Goal: Transaction & Acquisition: Purchase product/service

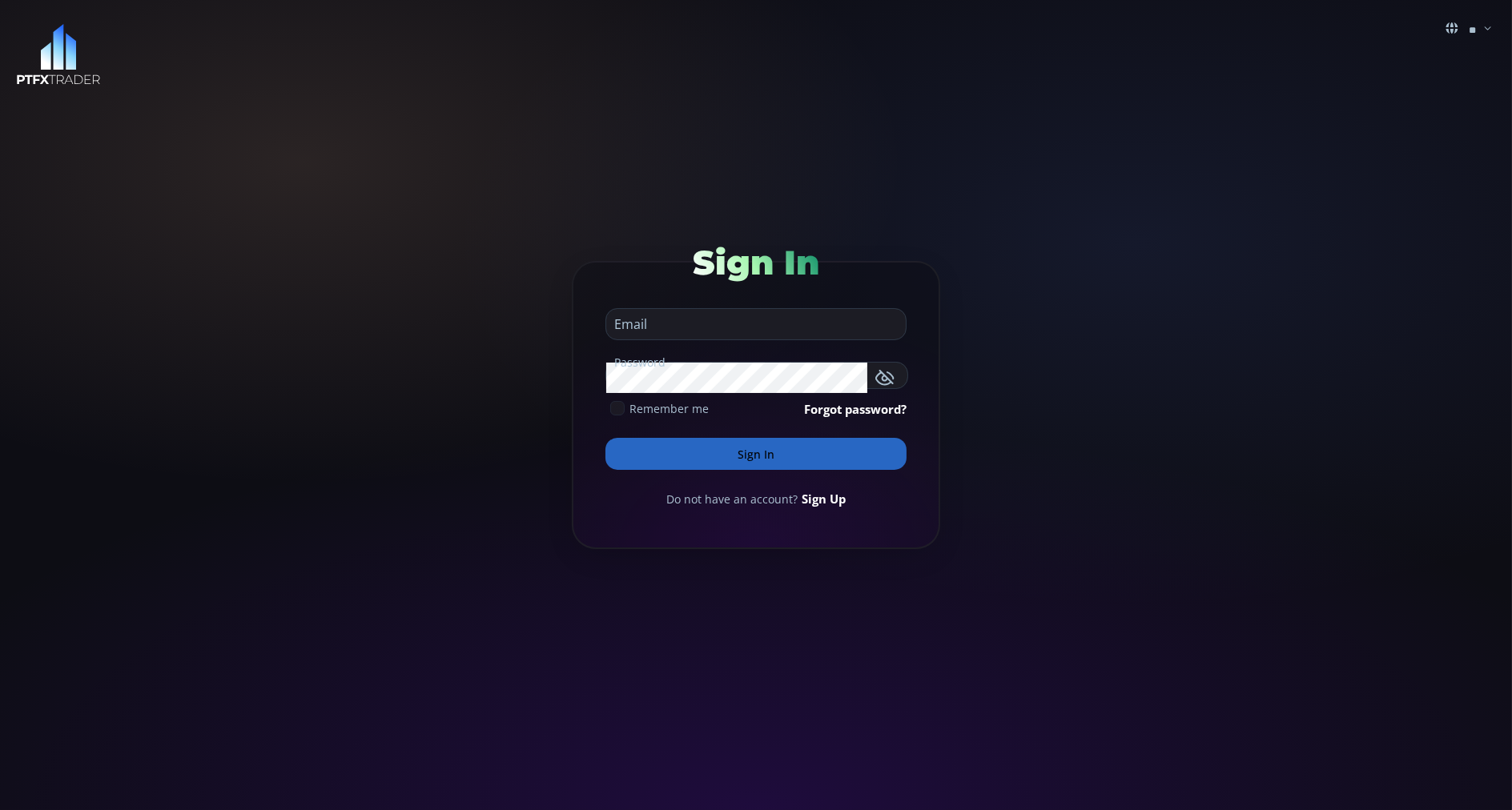
type input "**********"
click at [664, 454] on button "Sign In" at bounding box center [756, 453] width 301 height 32
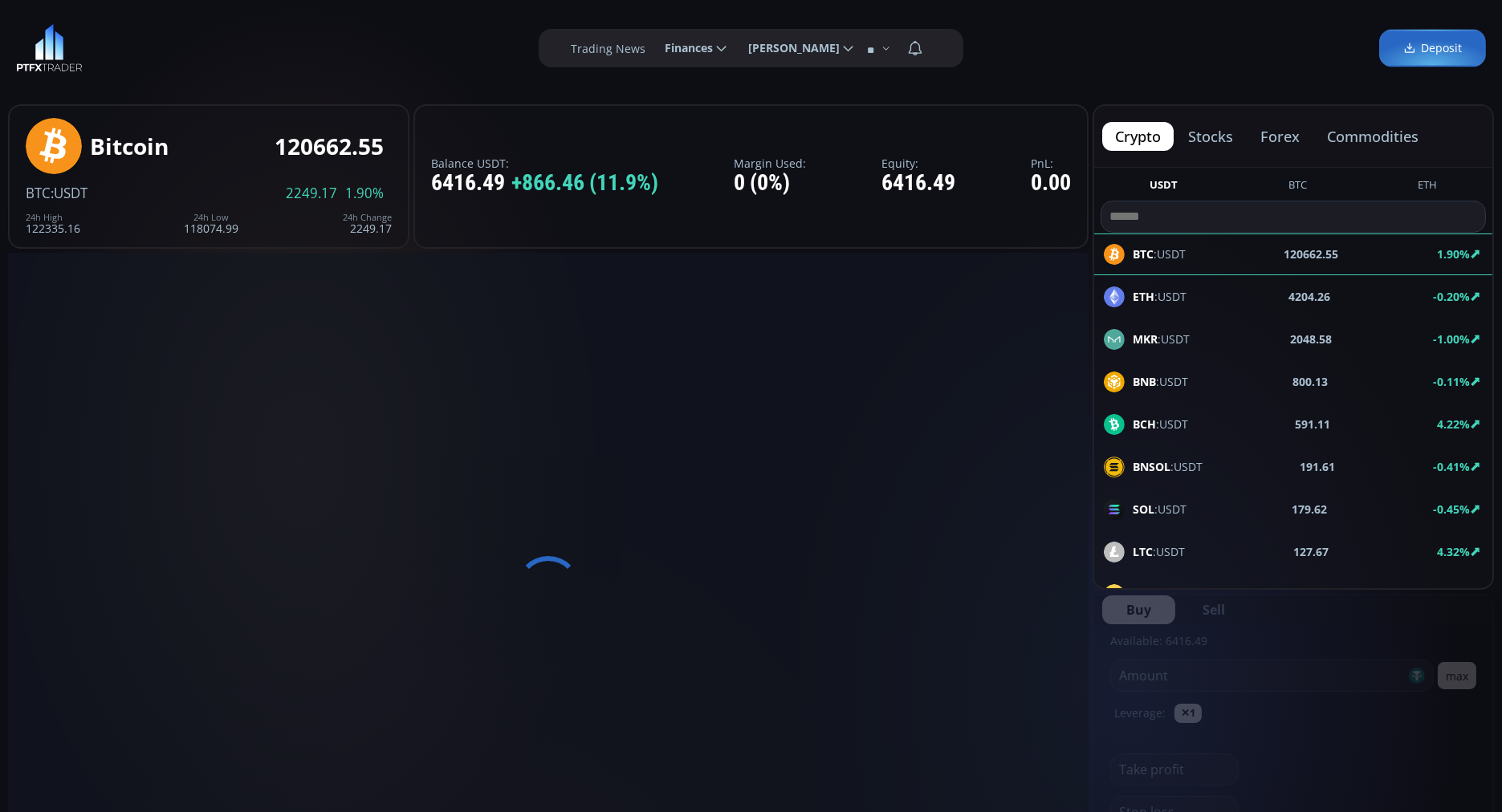
click at [1366, 131] on button "commodities" at bounding box center [1373, 137] width 117 height 29
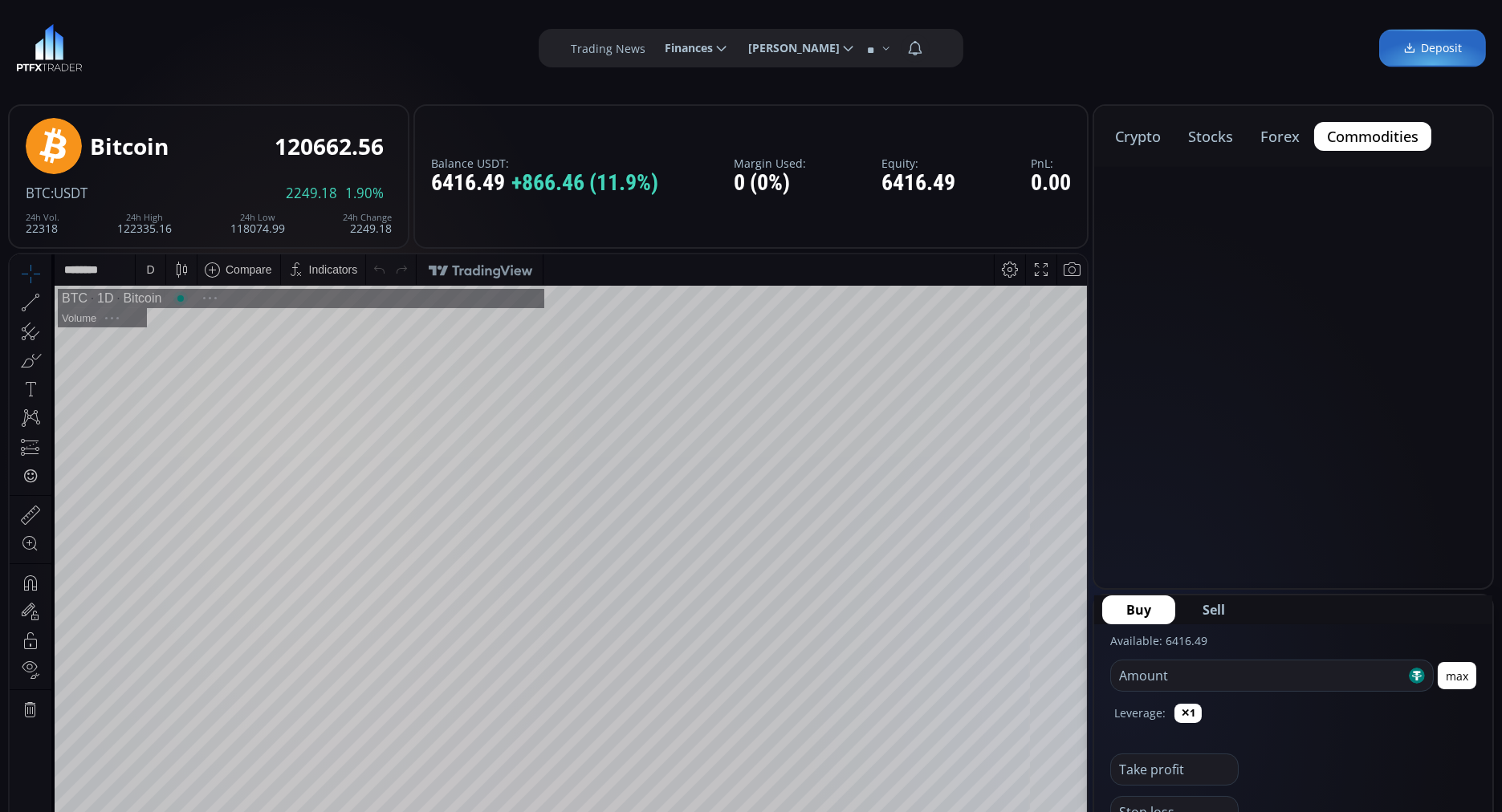
scroll to position [218, 0]
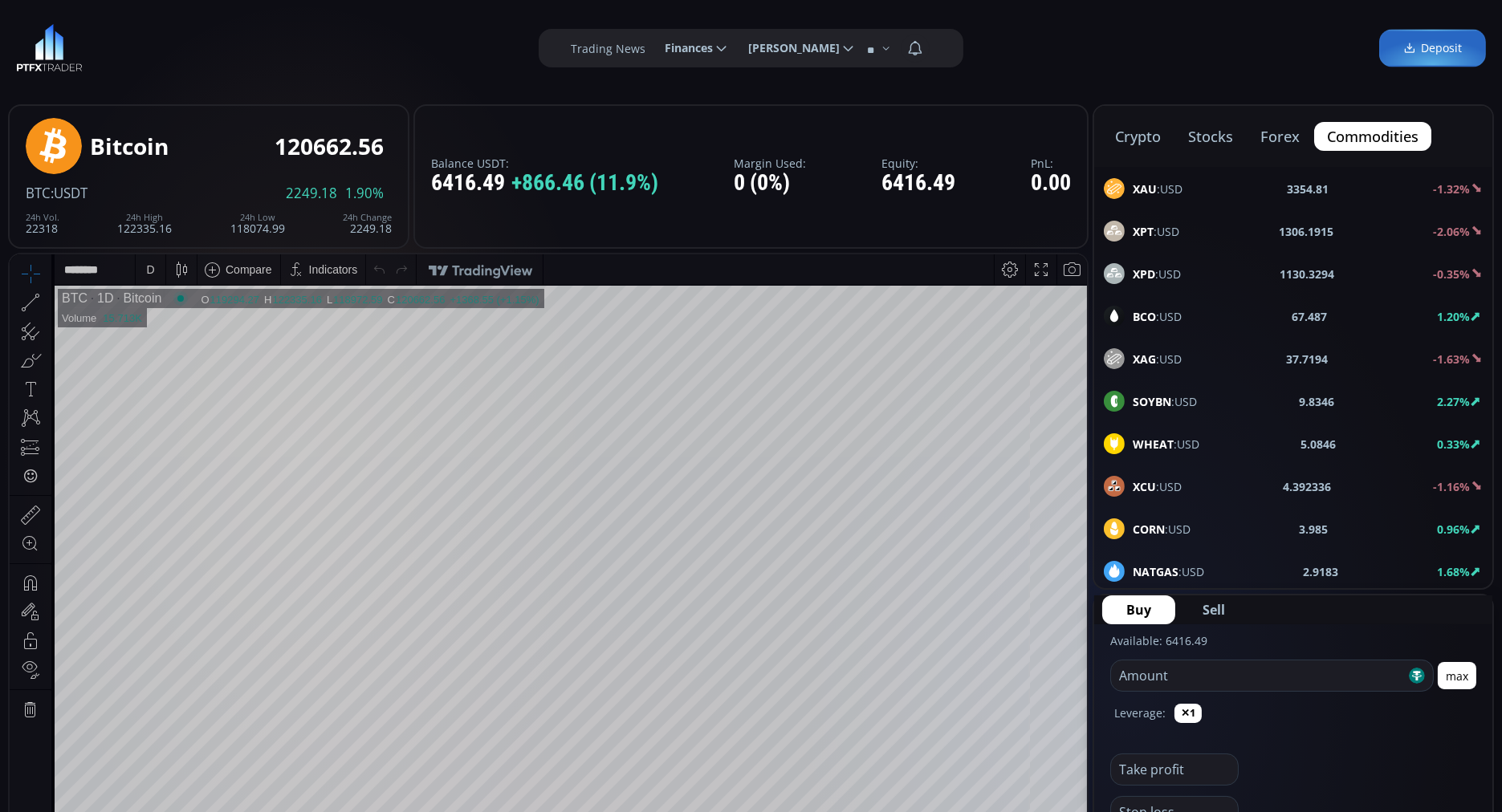
click at [1156, 183] on span "XAU :USD" at bounding box center [1157, 188] width 50 height 17
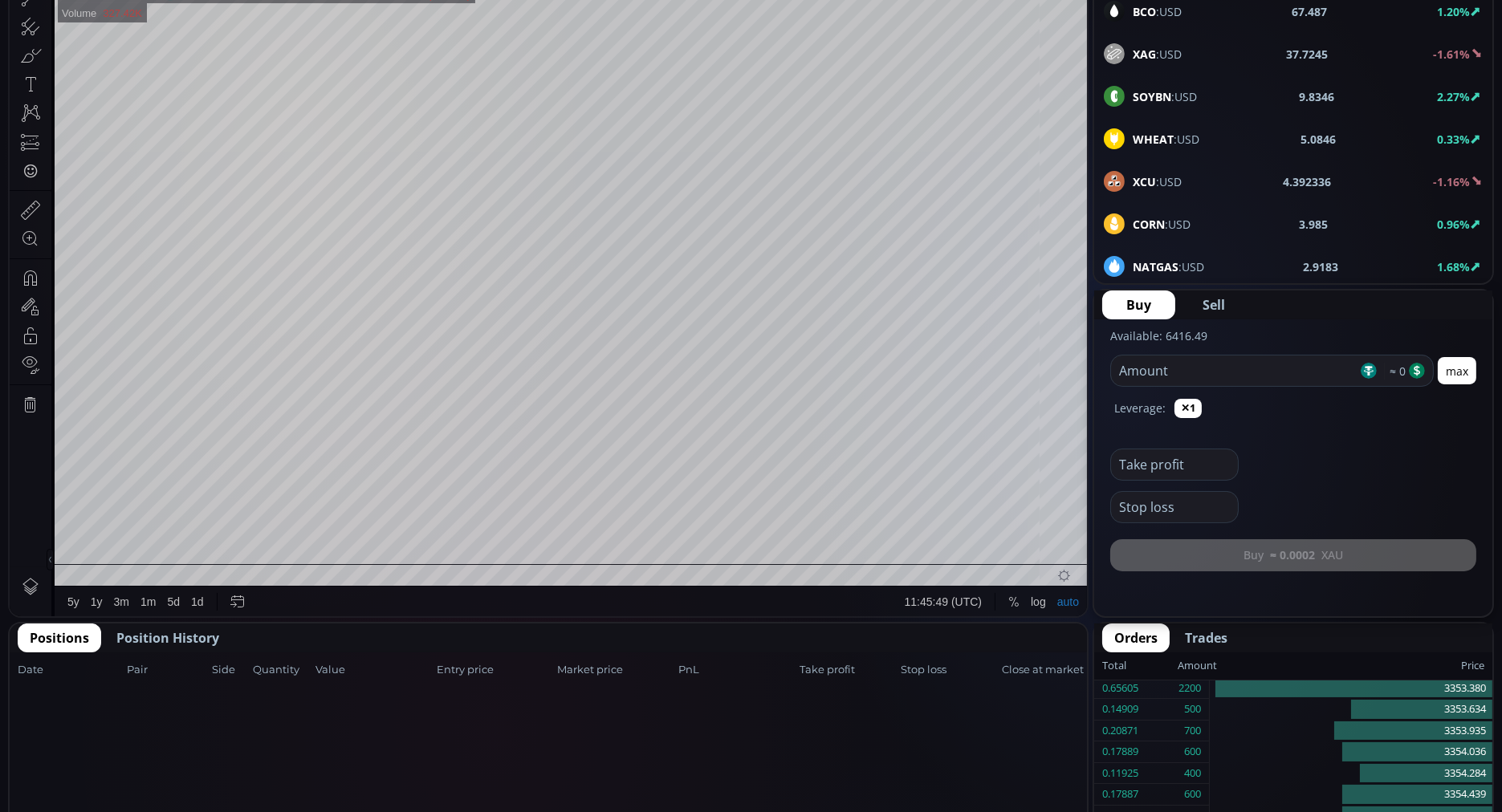
scroll to position [259, 0]
click at [171, 635] on span "Position History" at bounding box center [167, 638] width 103 height 19
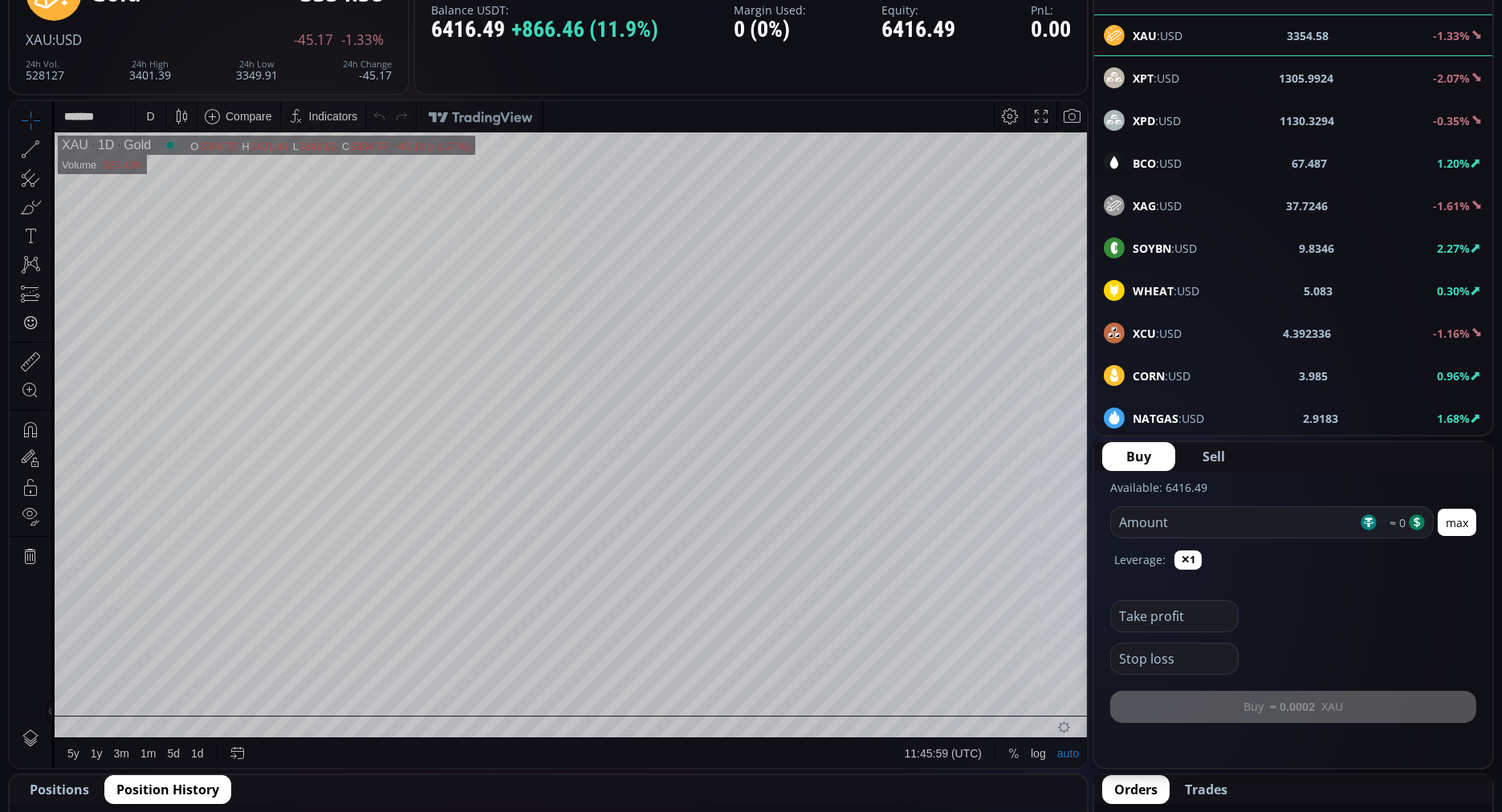
scroll to position [0, 0]
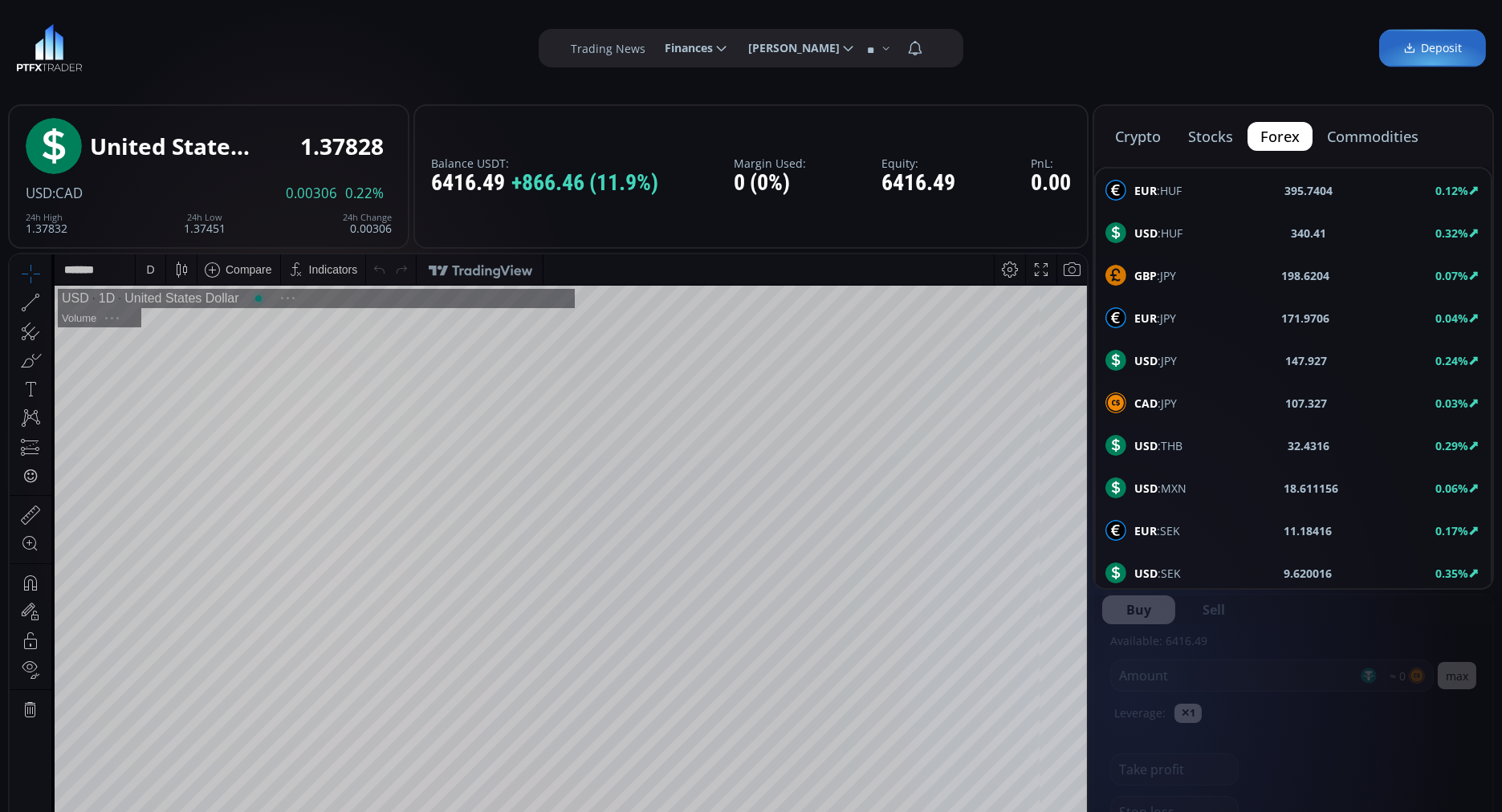
scroll to position [218, 0]
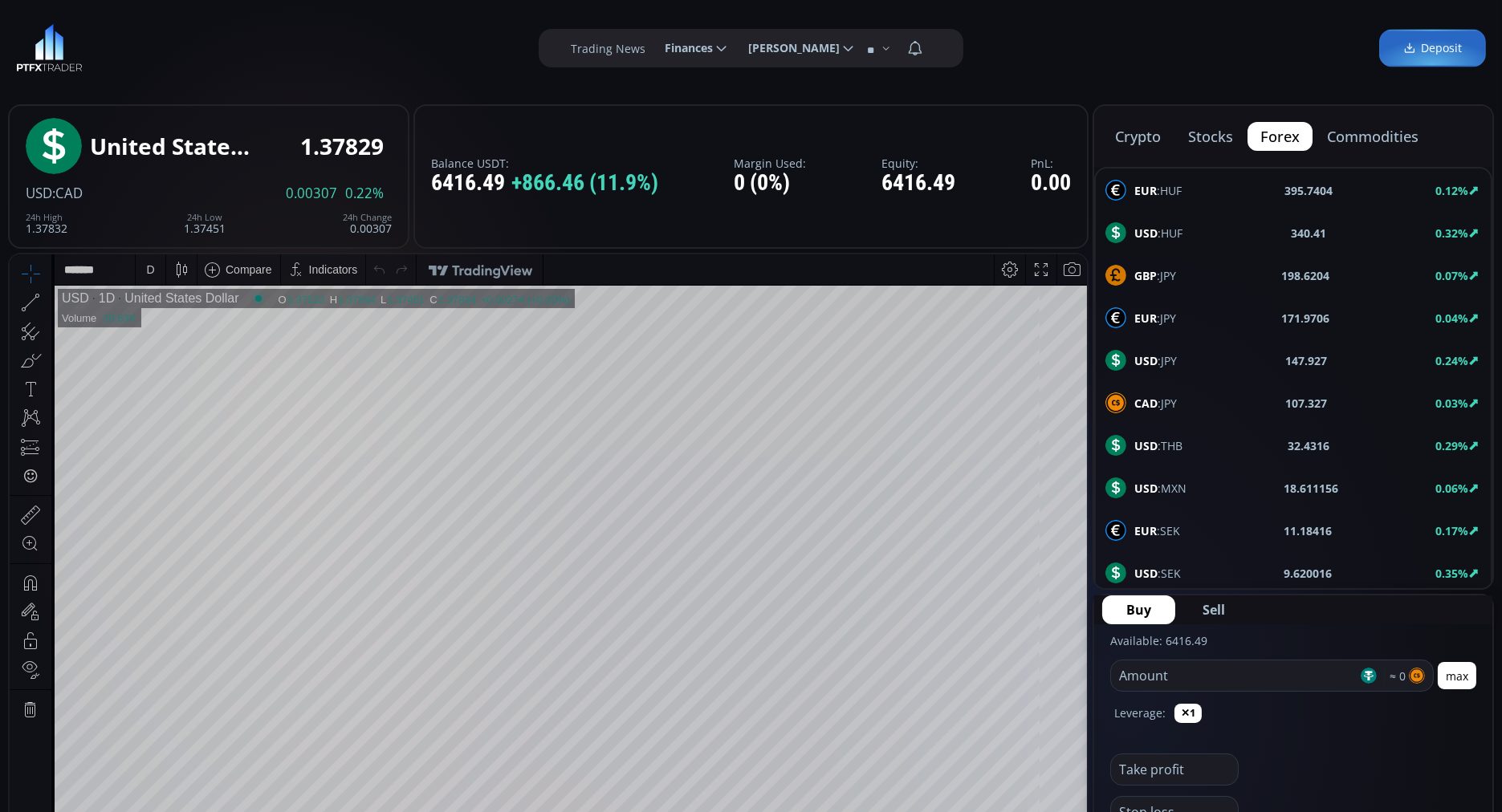
drag, startPoint x: 1385, startPoint y: 137, endPoint x: 1340, endPoint y: 85, distance: 68.8
click at [1340, 85] on div "**********" at bounding box center [751, 48] width 1502 height 96
click at [1363, 135] on button "commodities" at bounding box center [1373, 137] width 117 height 29
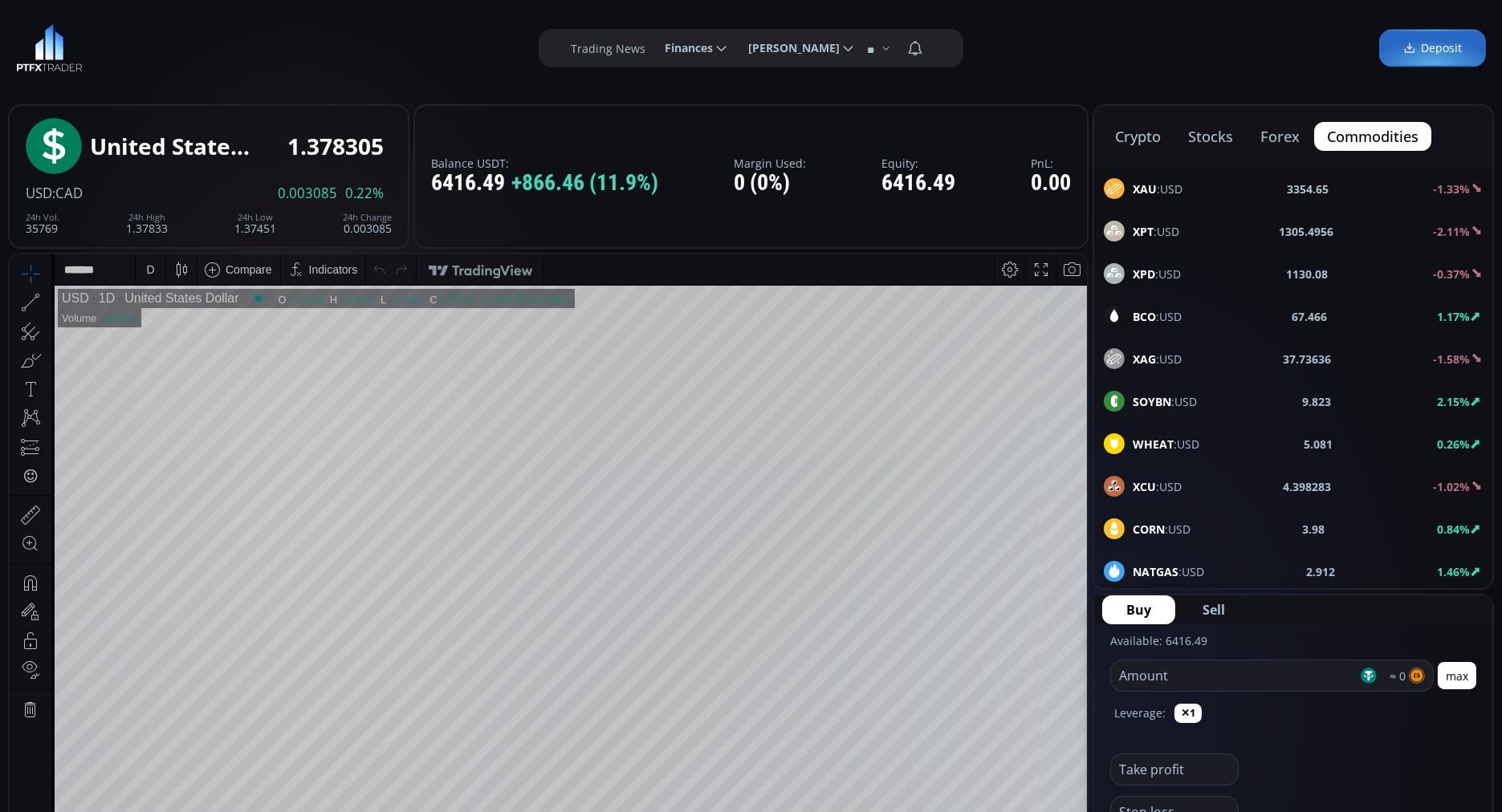
click at [1167, 313] on span "BCO :USD" at bounding box center [1157, 317] width 49 height 17
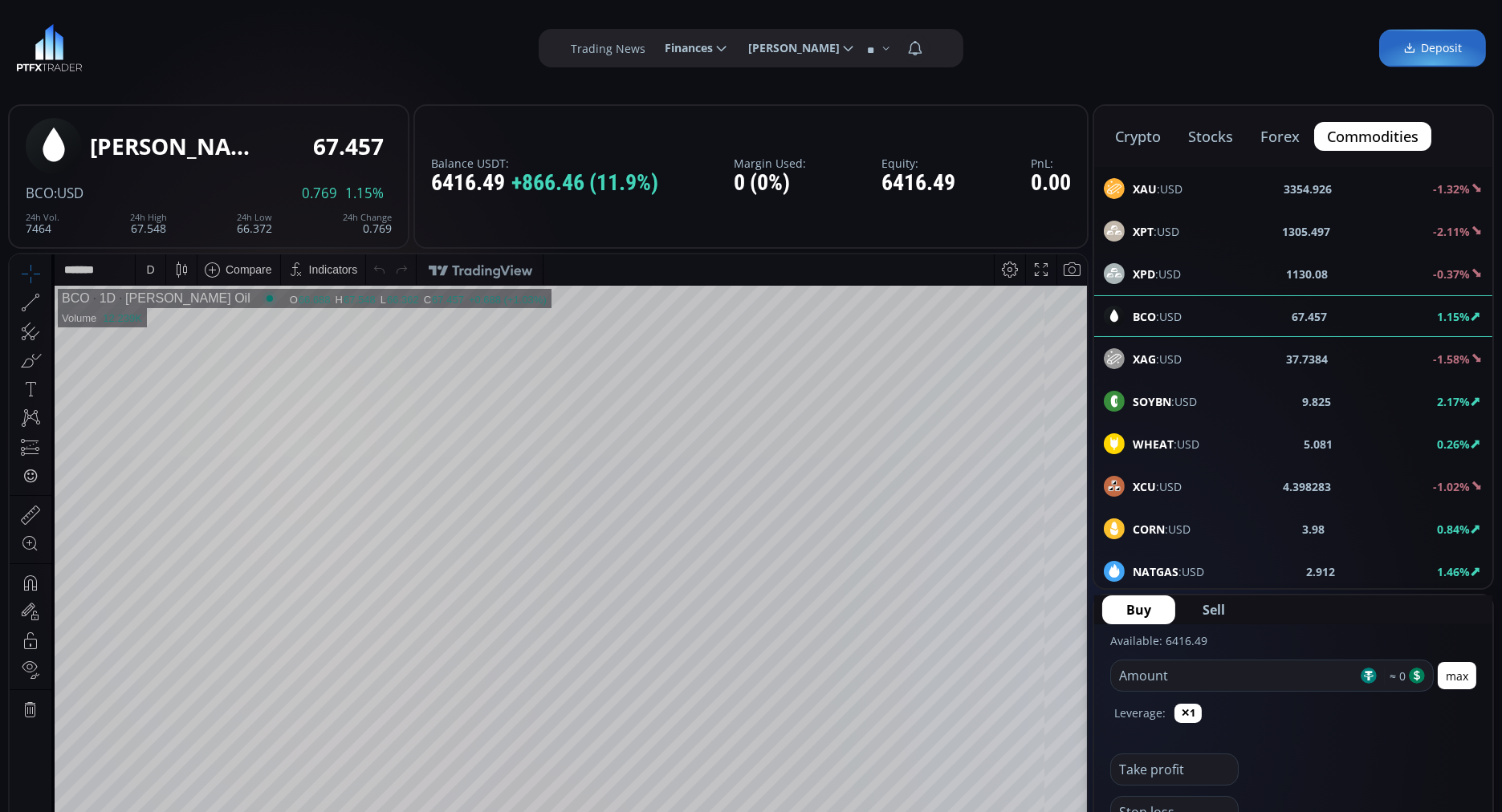
click at [1141, 610] on span "Buy" at bounding box center [1138, 610] width 25 height 19
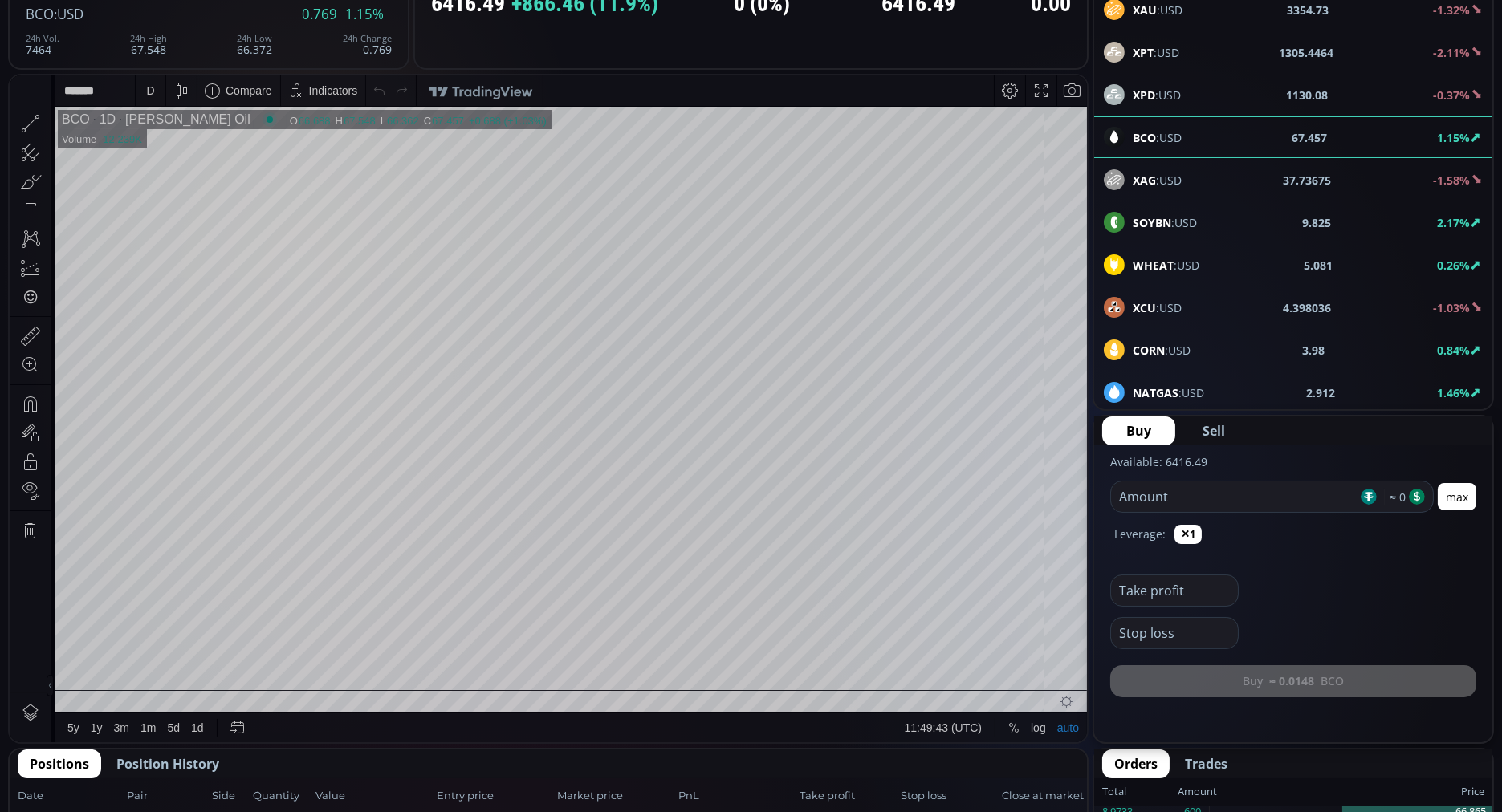
scroll to position [180, 0]
click at [1131, 501] on input "number" at bounding box center [1234, 496] width 247 height 31
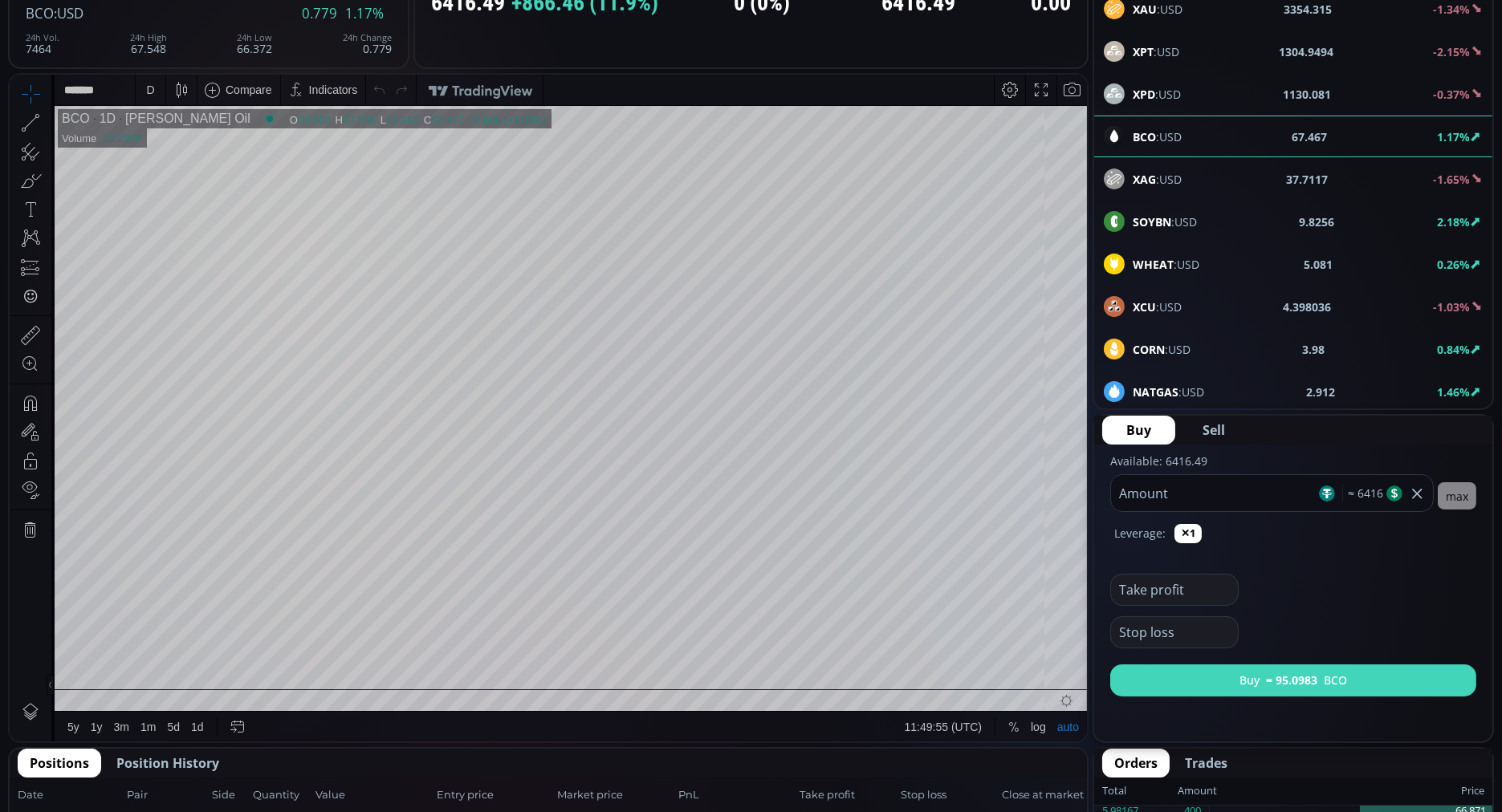
type input "****"
drag, startPoint x: 1189, startPoint y: 684, endPoint x: 1150, endPoint y: 678, distance: 39.5
click at [1150, 678] on button "Buy ≈ 95.0983 BCO" at bounding box center [1294, 680] width 366 height 32
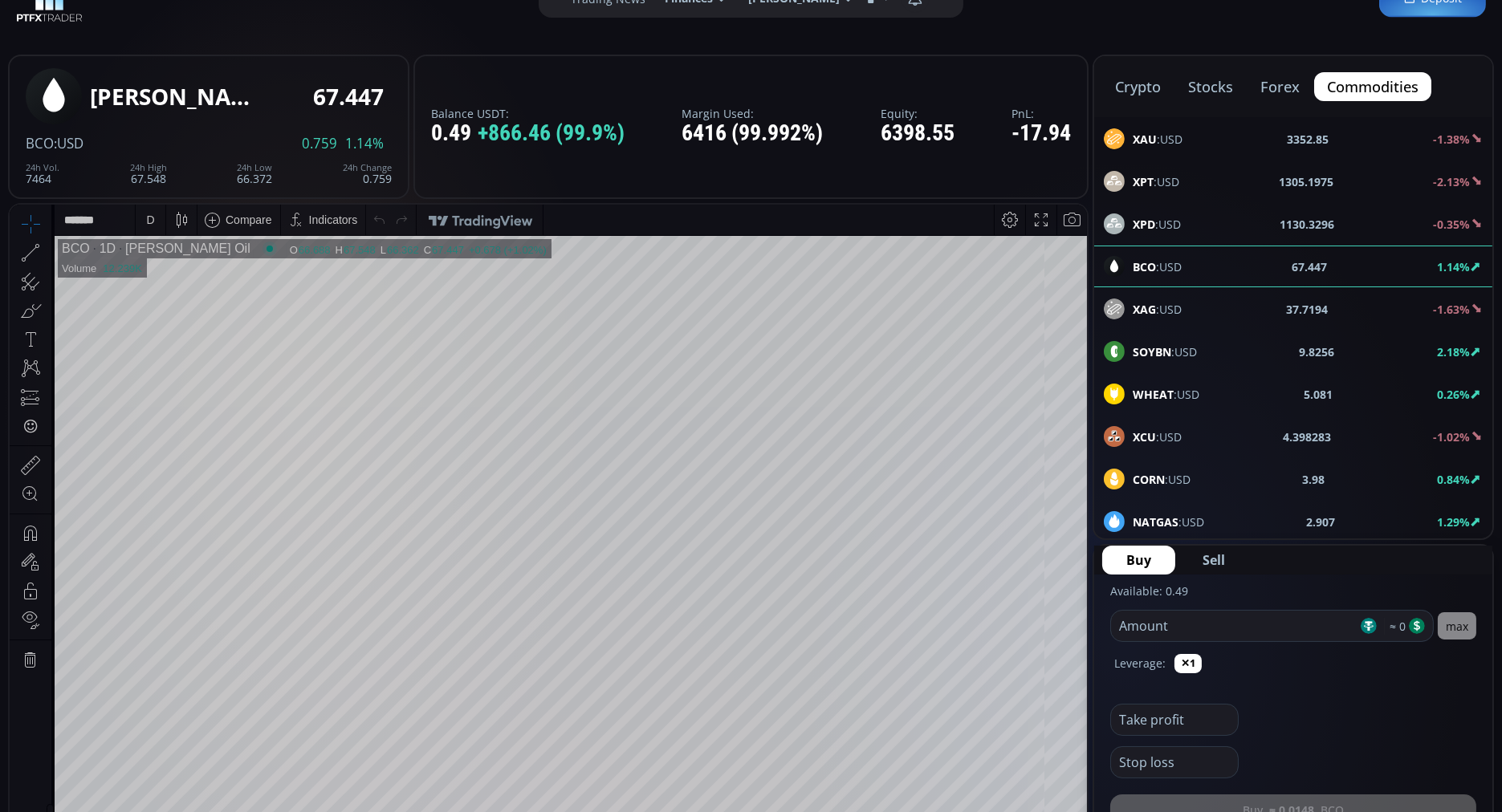
scroll to position [0, 0]
